Goal: Information Seeking & Learning: Learn about a topic

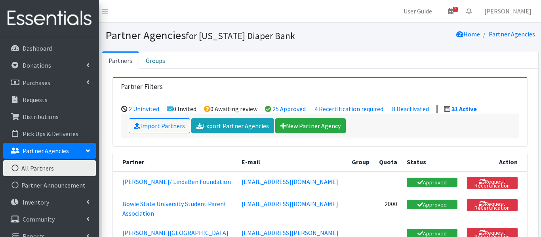
click at [53, 167] on link "All Partners" at bounding box center [49, 168] width 93 height 16
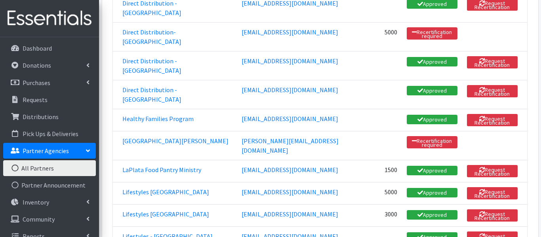
scroll to position [491, 0]
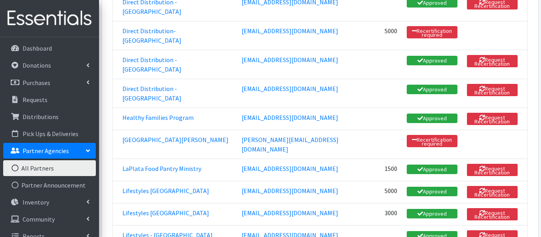
click at [118, 203] on td "Lifestyles [GEOGRAPHIC_DATA]" at bounding box center [175, 214] width 124 height 22
click at [124, 209] on link "Lifestyles [GEOGRAPHIC_DATA]" at bounding box center [165, 213] width 87 height 8
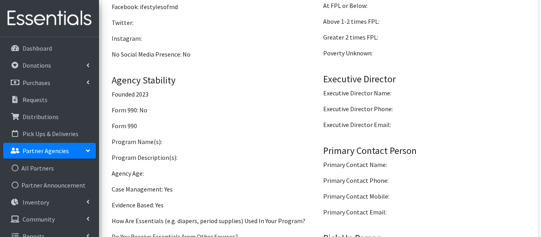
scroll to position [821, 0]
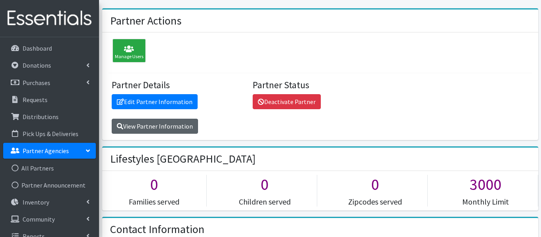
scroll to position [43, 0]
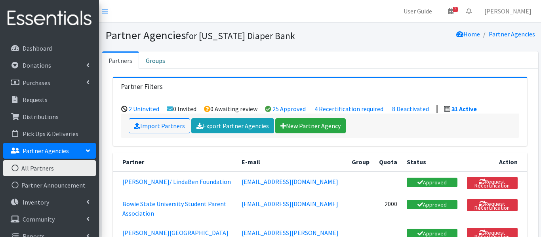
scroll to position [491, 0]
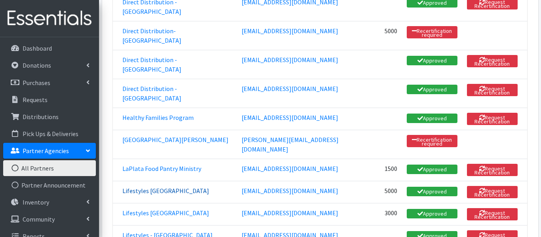
click at [159, 187] on link "Lifestyles Charles County" at bounding box center [165, 191] width 87 height 8
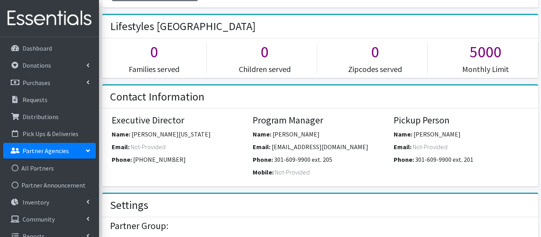
scroll to position [176, 0]
click at [159, 158] on span "301-609-9900" at bounding box center [159, 159] width 53 height 8
click at [67, 112] on link "Distributions" at bounding box center [49, 117] width 93 height 16
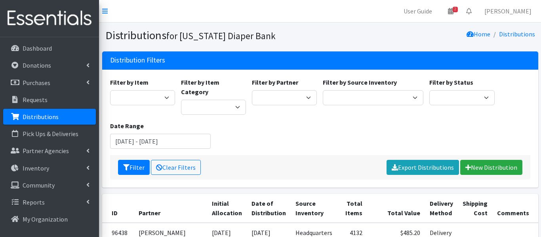
click at [57, 116] on link "Distributions" at bounding box center [49, 117] width 93 height 16
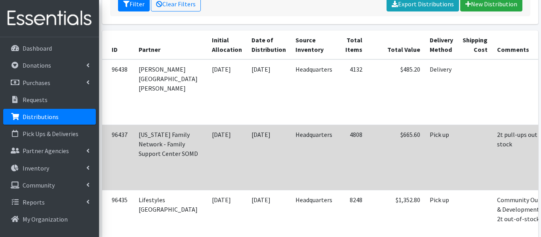
scroll to position [162, 0]
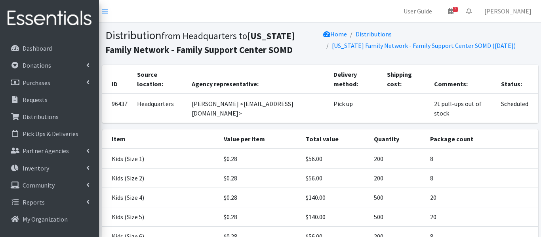
click at [536, 127] on div "ID Source location: Agency representative: Delivery method: Shipping cost: Comm…" at bounding box center [320, 97] width 442 height 65
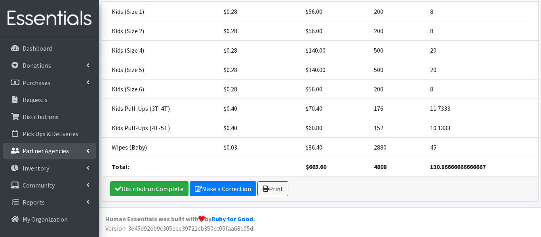
click at [29, 149] on p "Partner Agencies" at bounding box center [46, 151] width 46 height 8
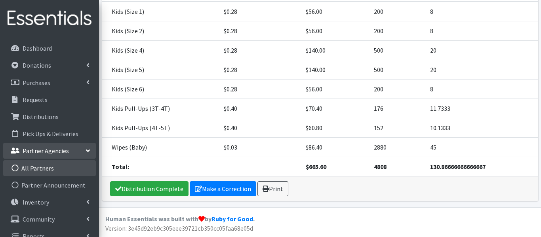
click at [29, 167] on link "All Partners" at bounding box center [49, 168] width 93 height 16
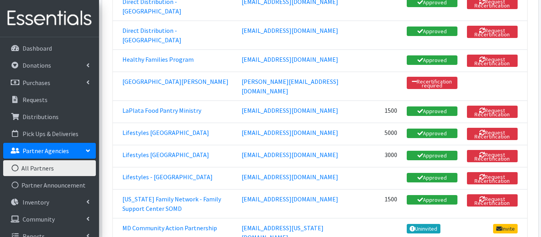
scroll to position [550, 0]
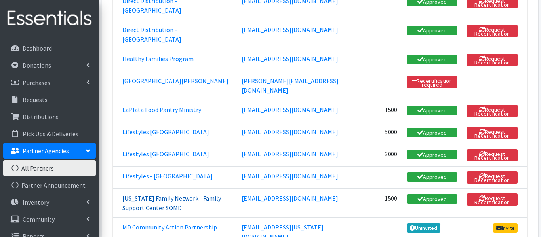
click at [162, 194] on link "[US_STATE] Family Network - Family Support Center SOMD" at bounding box center [171, 202] width 99 height 17
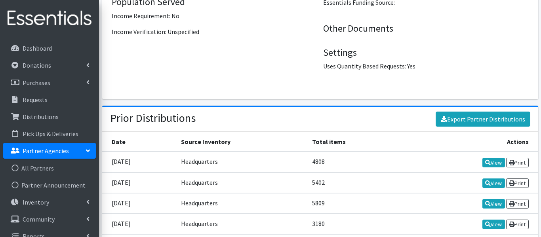
scroll to position [1275, 0]
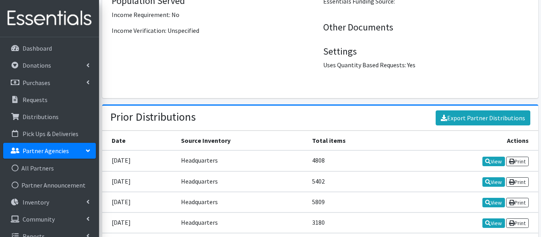
click at [162, 168] on td "09/17/2025" at bounding box center [139, 160] width 74 height 21
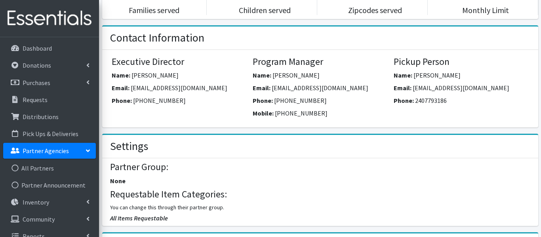
scroll to position [248, 0]
